Goal: Find specific page/section: Find specific page/section

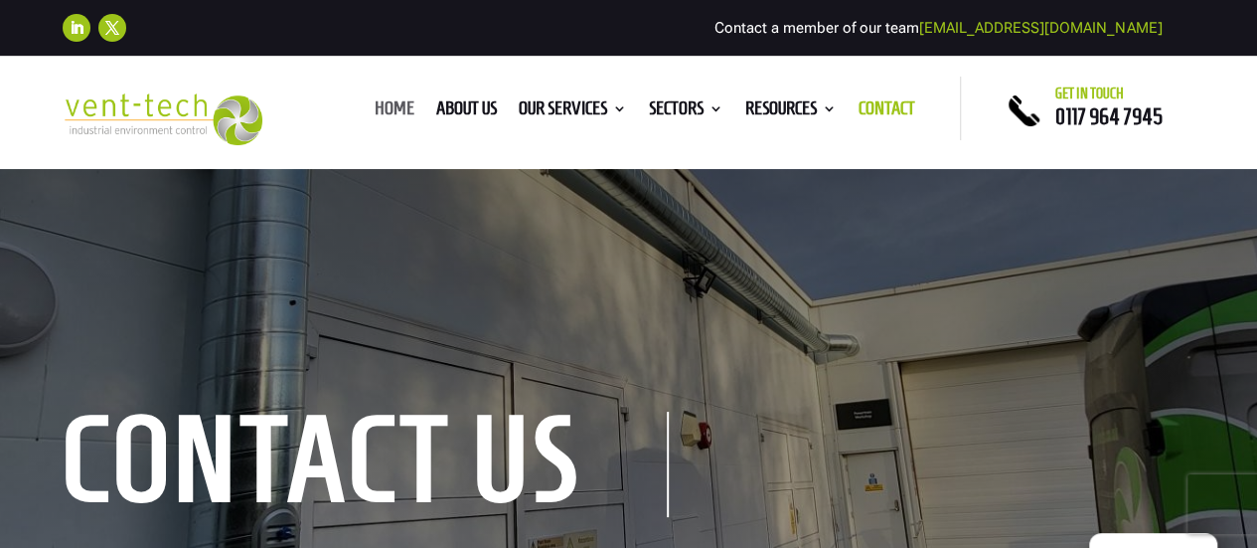
click at [391, 108] on link "Home" at bounding box center [395, 112] width 40 height 22
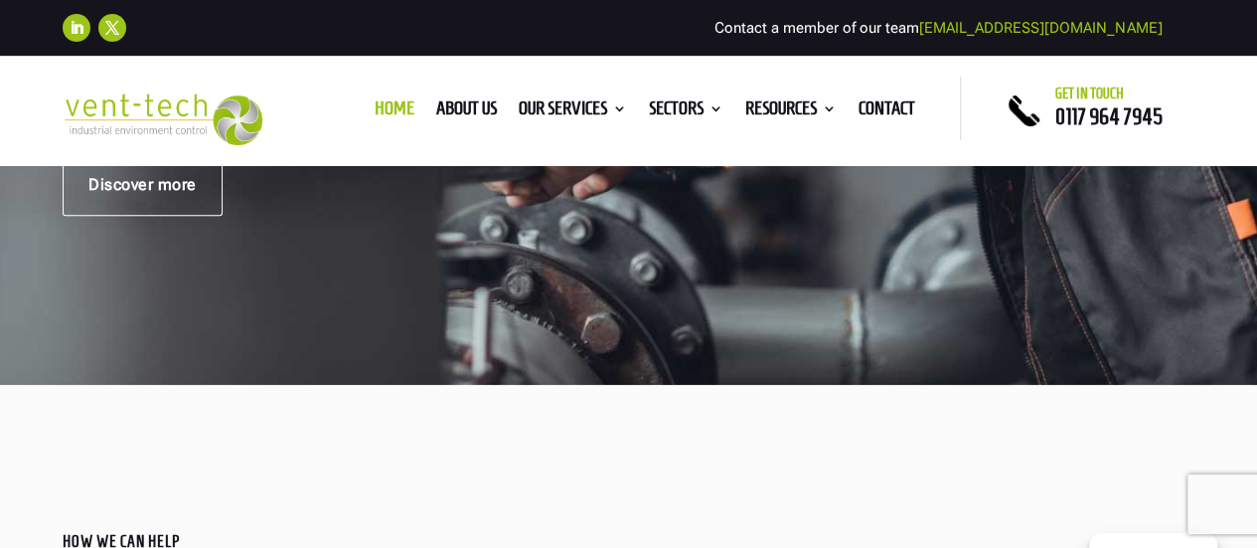
scroll to position [795, 0]
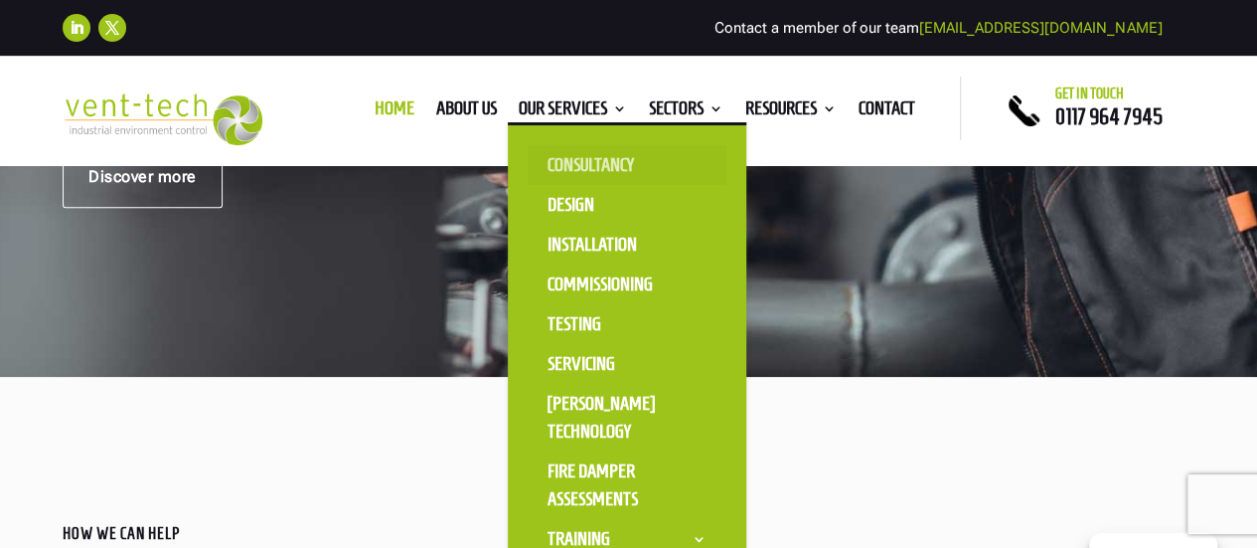
click at [590, 164] on link "Consultancy" at bounding box center [627, 165] width 199 height 40
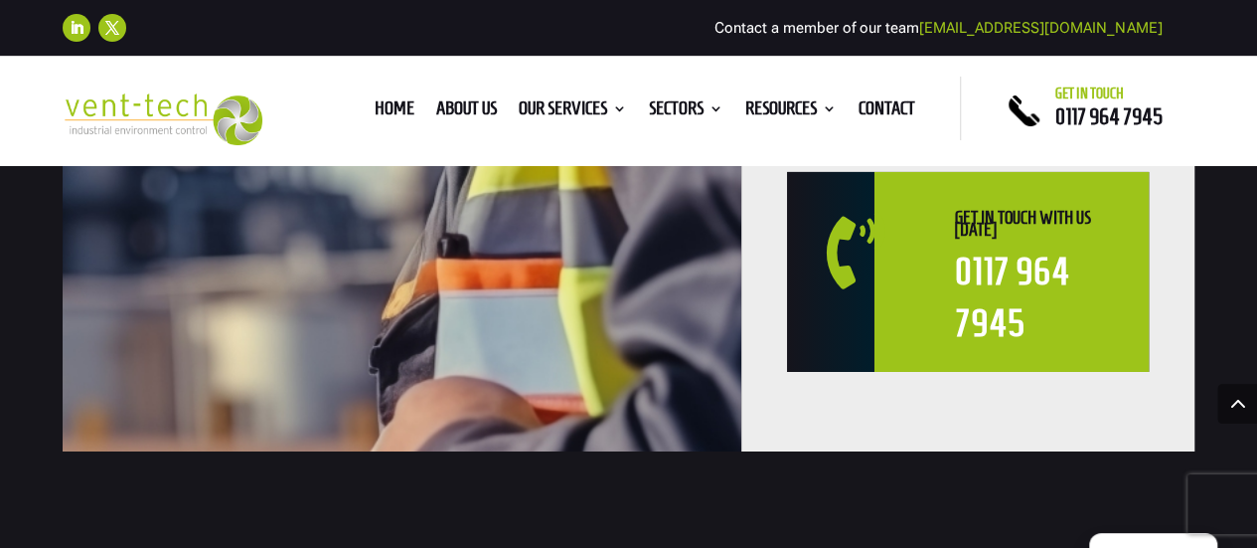
scroll to position [3339, 0]
